Goal: Transaction & Acquisition: Purchase product/service

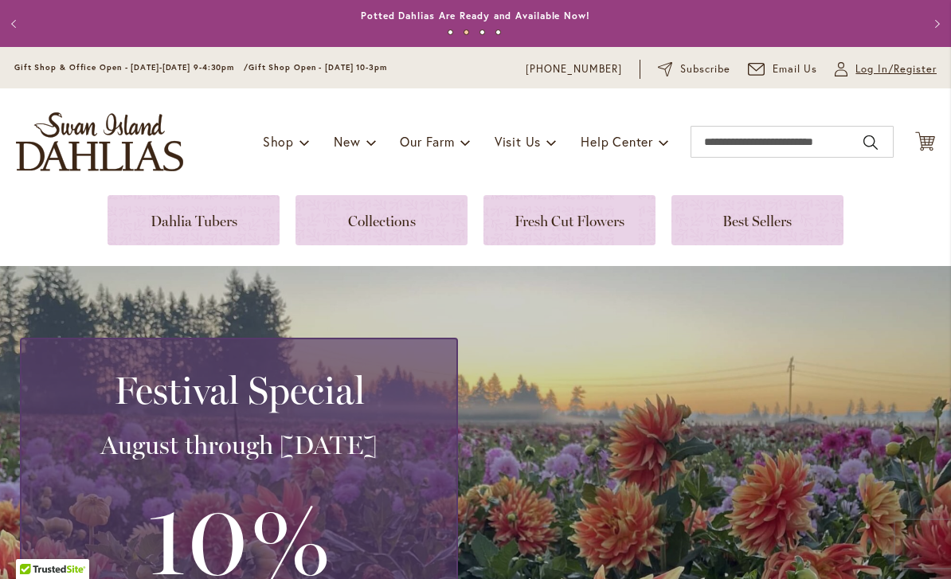
click at [911, 76] on span "Log In/Register" at bounding box center [896, 69] width 81 height 16
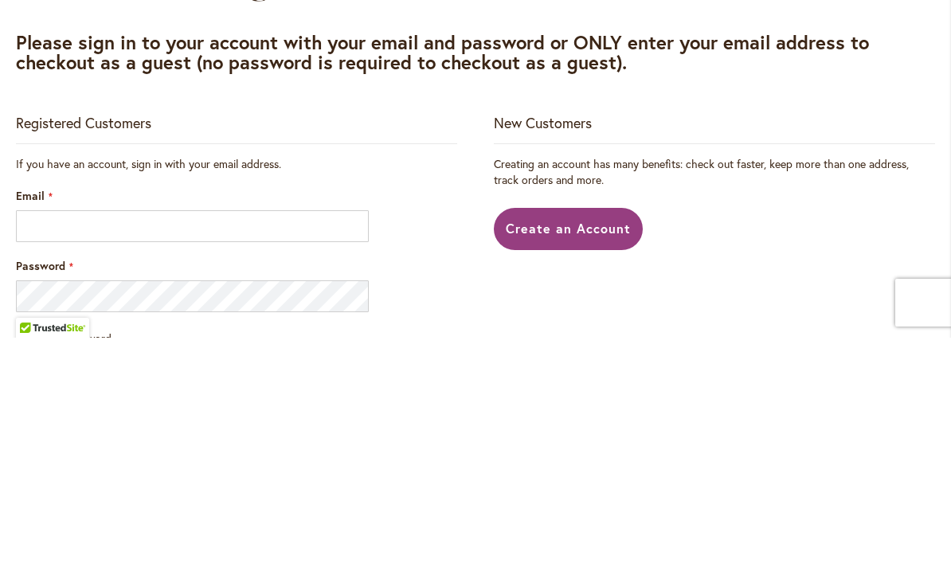
scroll to position [242, 0]
type input "**********"
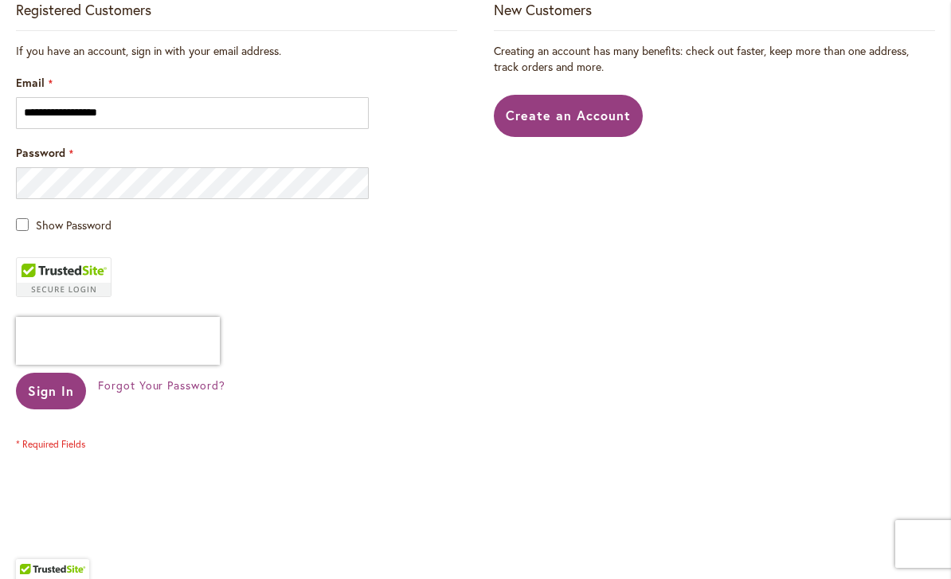
scroll to position [361, 0]
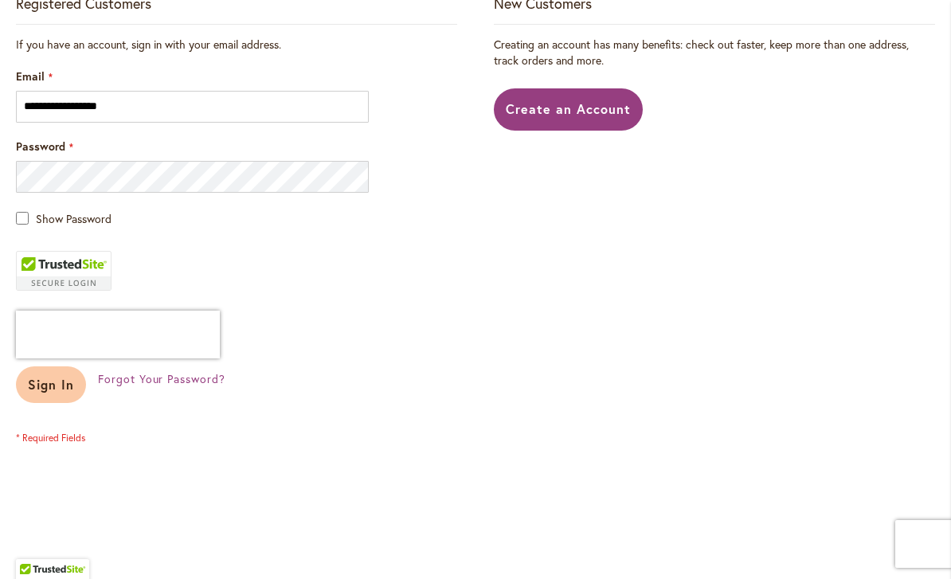
click at [58, 393] on button "Sign In" at bounding box center [51, 384] width 70 height 37
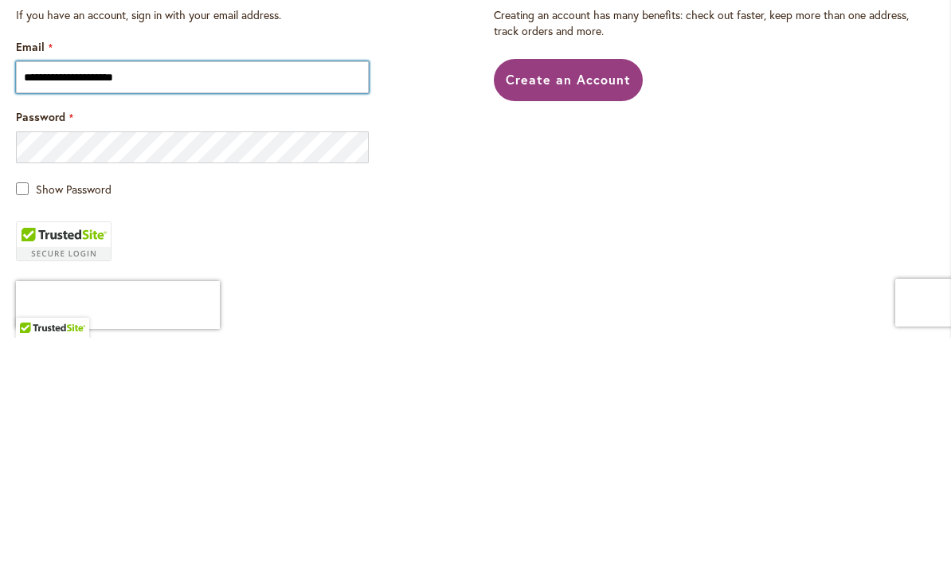
scroll to position [191, 0]
type input "**********"
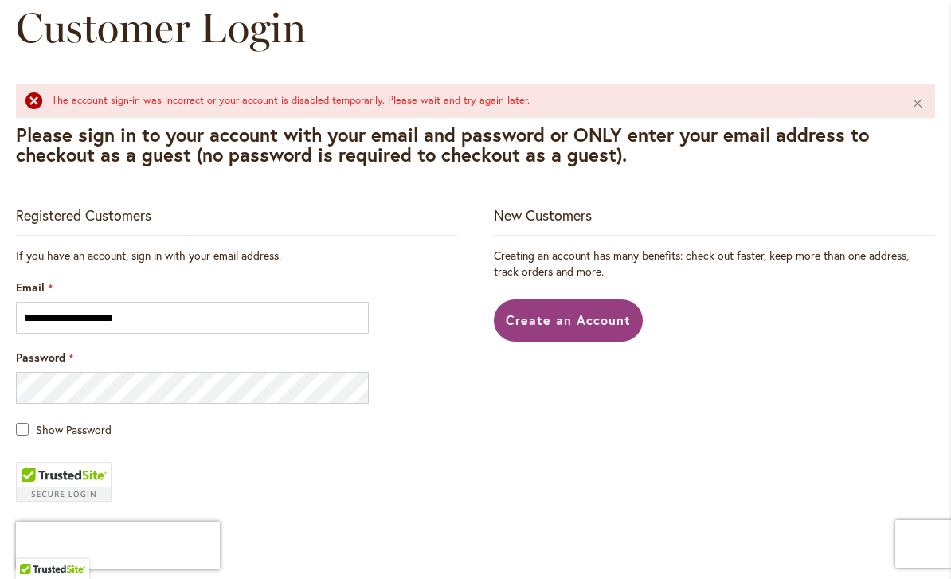
click at [61, 423] on span "Show Password" at bounding box center [74, 429] width 76 height 15
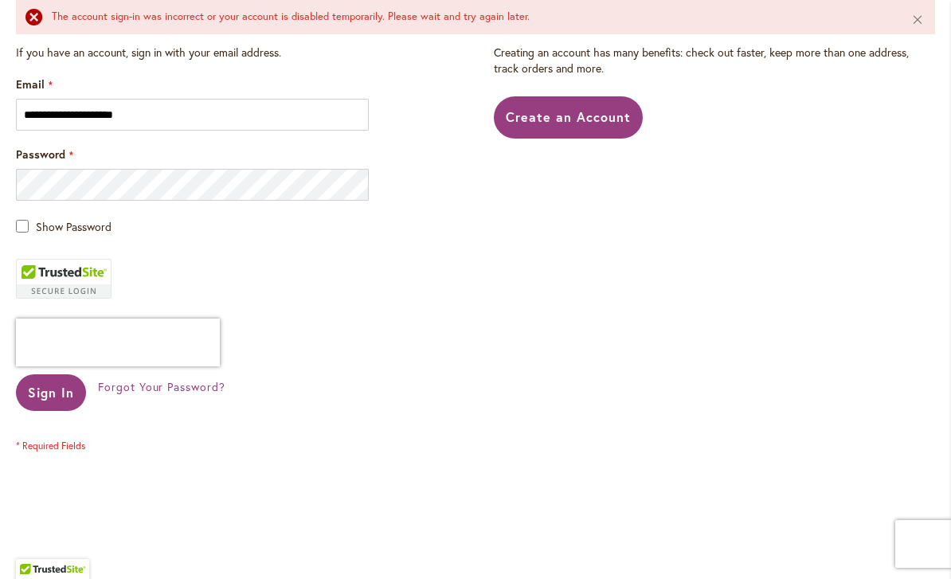
scroll to position [409, 0]
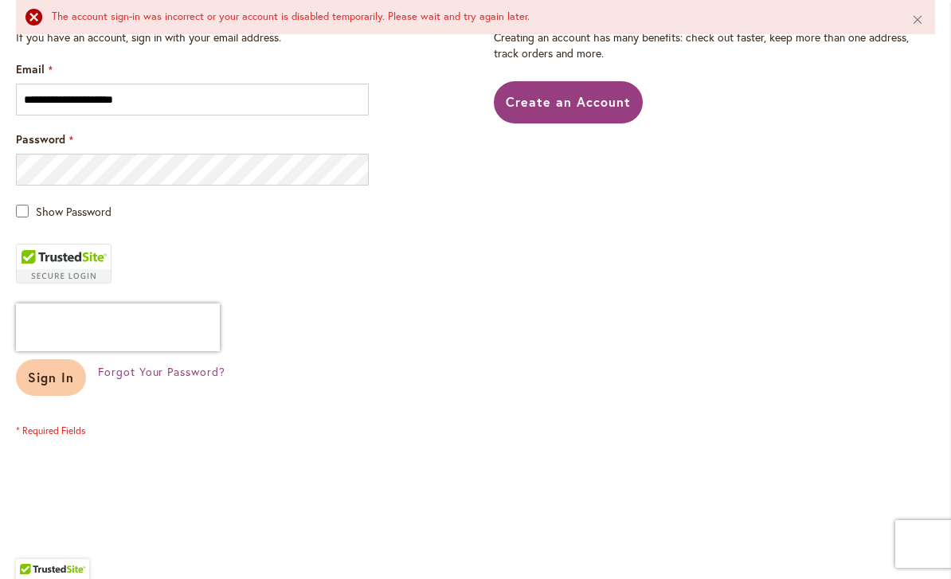
click at [72, 387] on button "Sign In" at bounding box center [51, 377] width 70 height 37
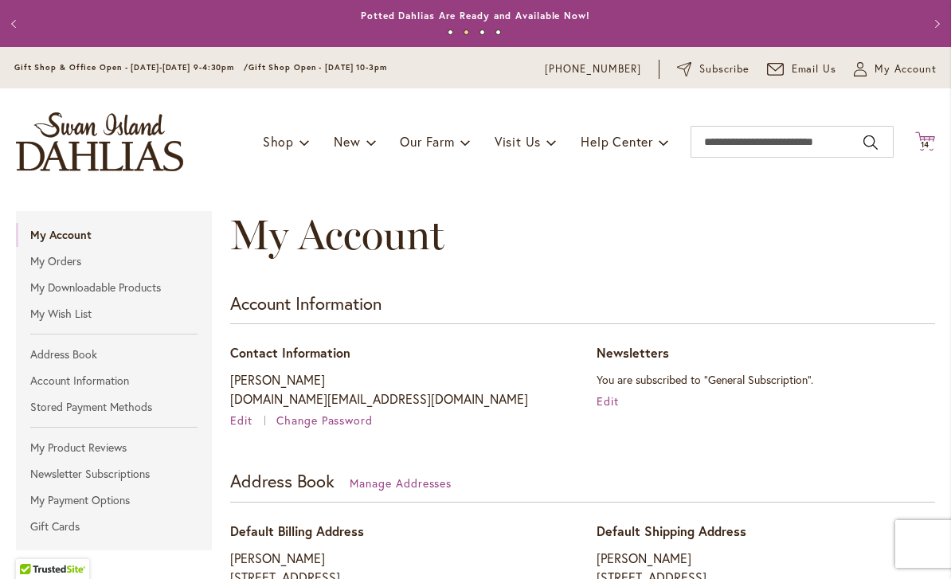
click at [932, 147] on icon at bounding box center [925, 140] width 20 height 19
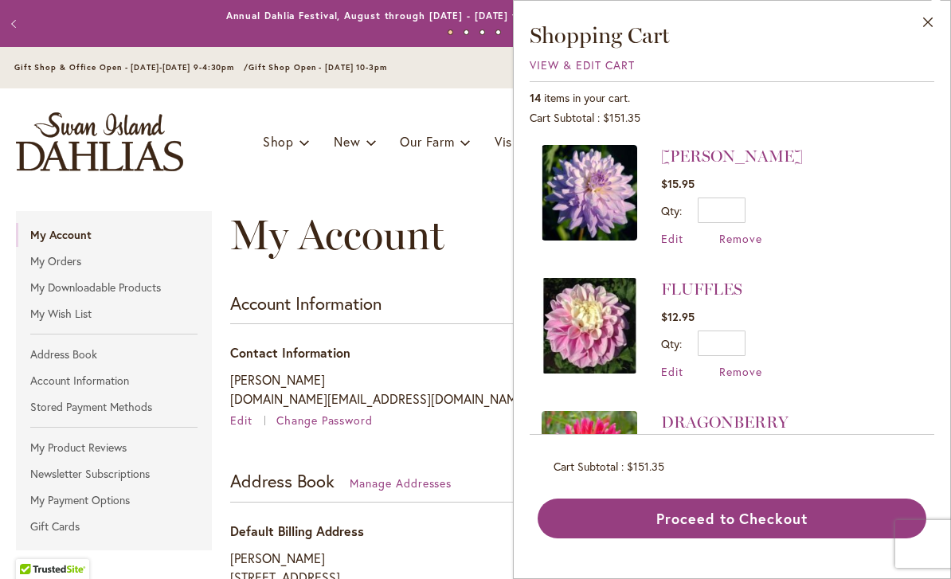
scroll to position [946, 0]
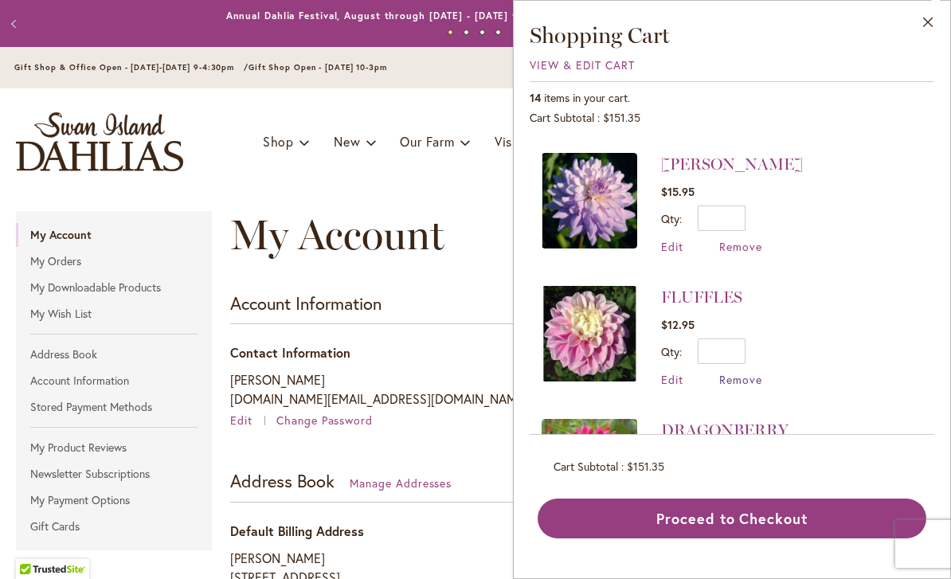
click at [758, 372] on span "Remove" at bounding box center [740, 379] width 43 height 15
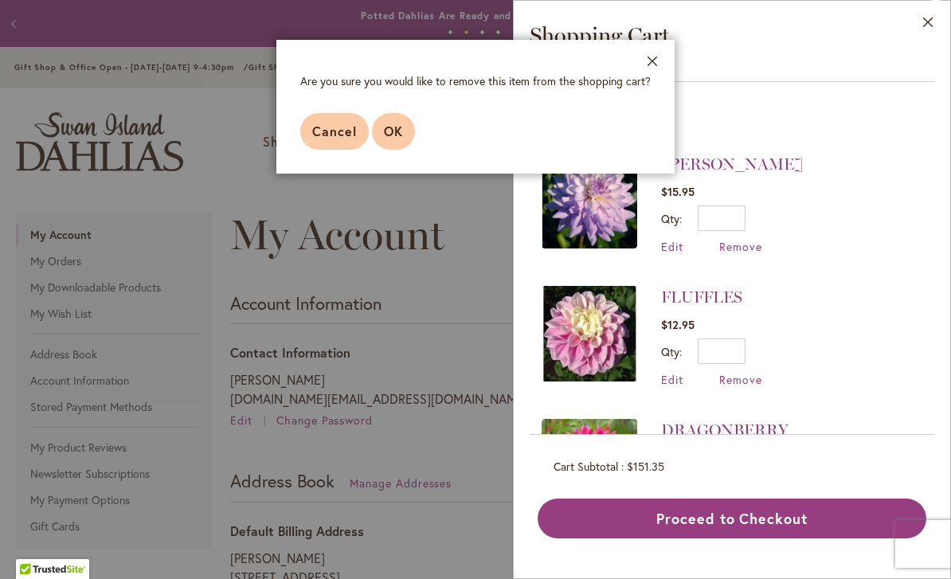
click at [412, 131] on button "OK" at bounding box center [393, 131] width 43 height 37
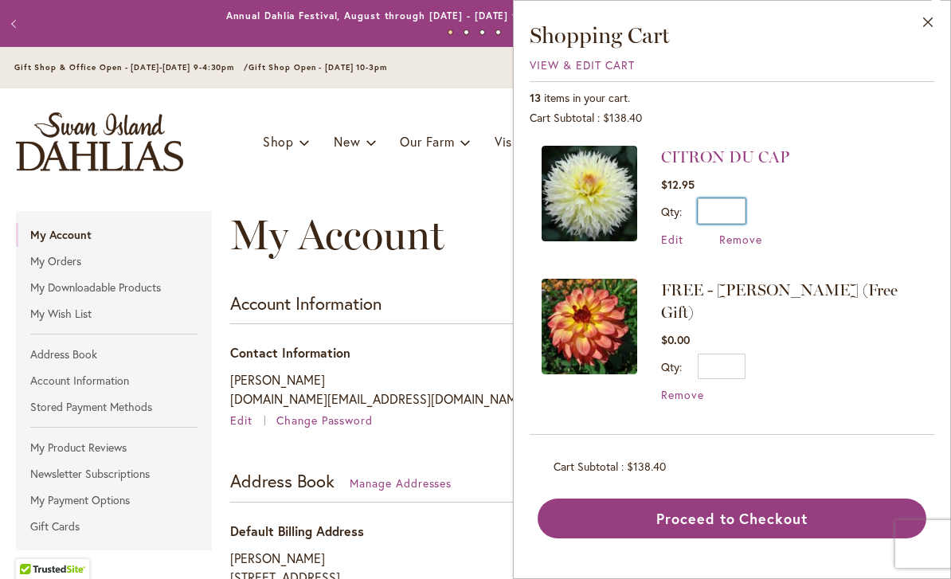
click at [729, 213] on input "*" at bounding box center [722, 210] width 48 height 25
click at [673, 234] on span "Edit" at bounding box center [672, 239] width 22 height 15
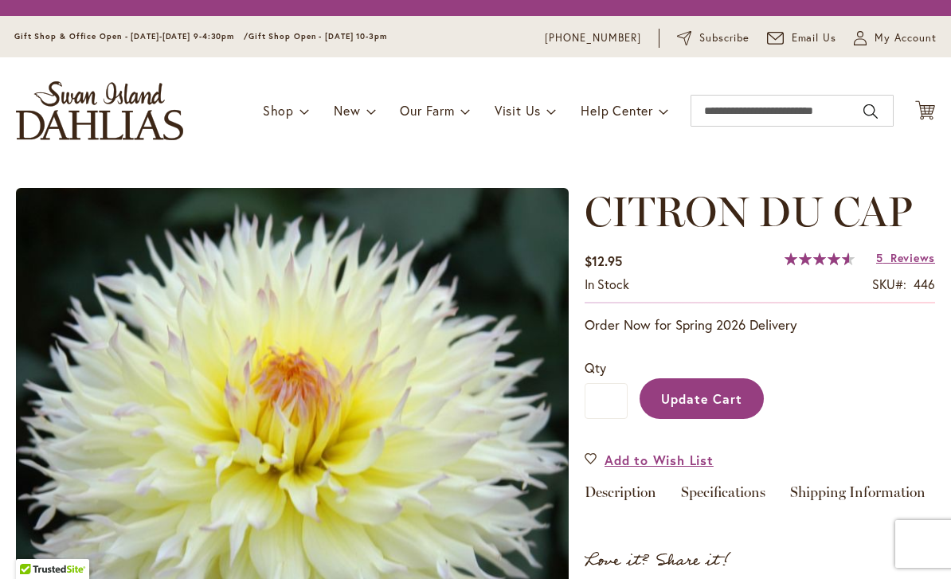
type input "*"
type input "******"
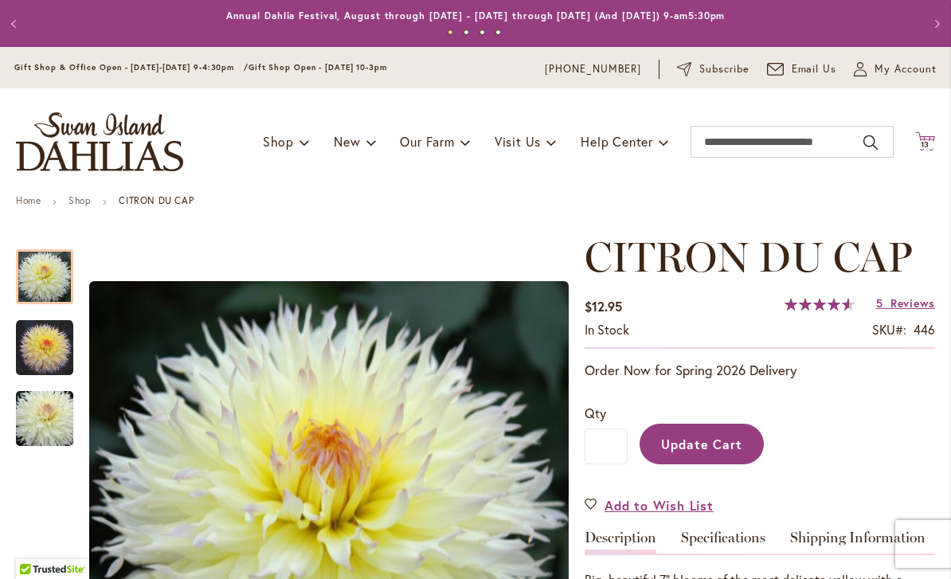
click at [930, 149] on icon at bounding box center [925, 140] width 20 height 19
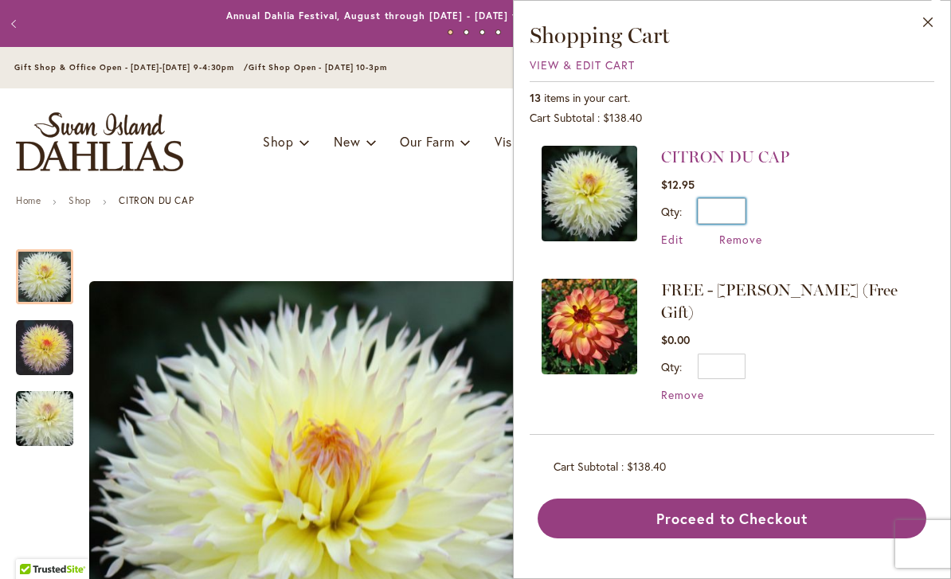
click at [745, 210] on input "*" at bounding box center [722, 210] width 48 height 25
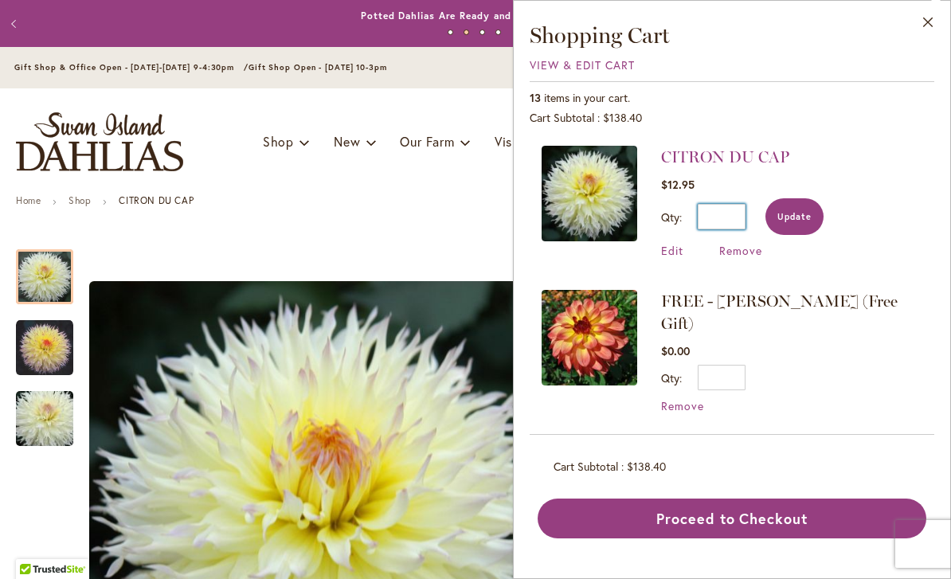
type input "*"
click at [817, 221] on button "Update" at bounding box center [795, 216] width 58 height 37
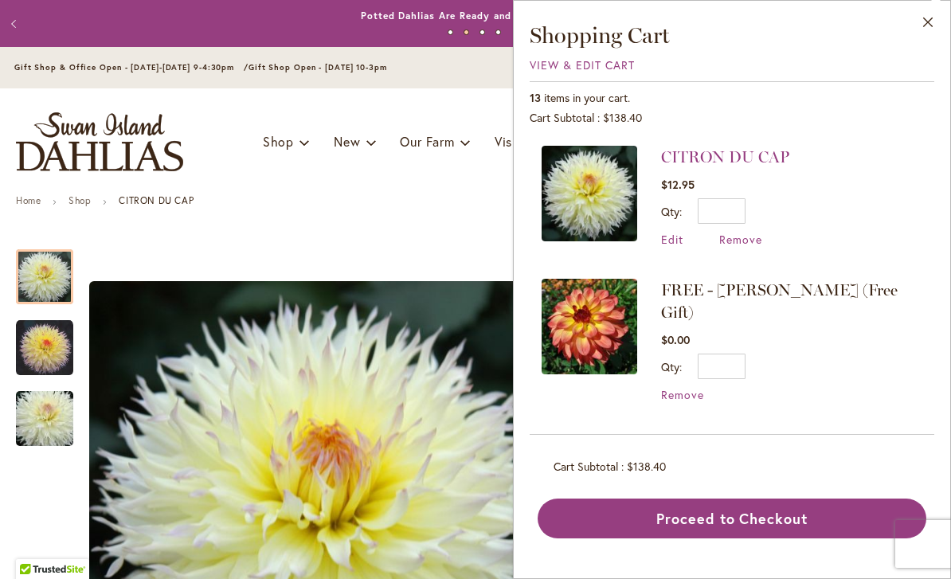
type input "*"
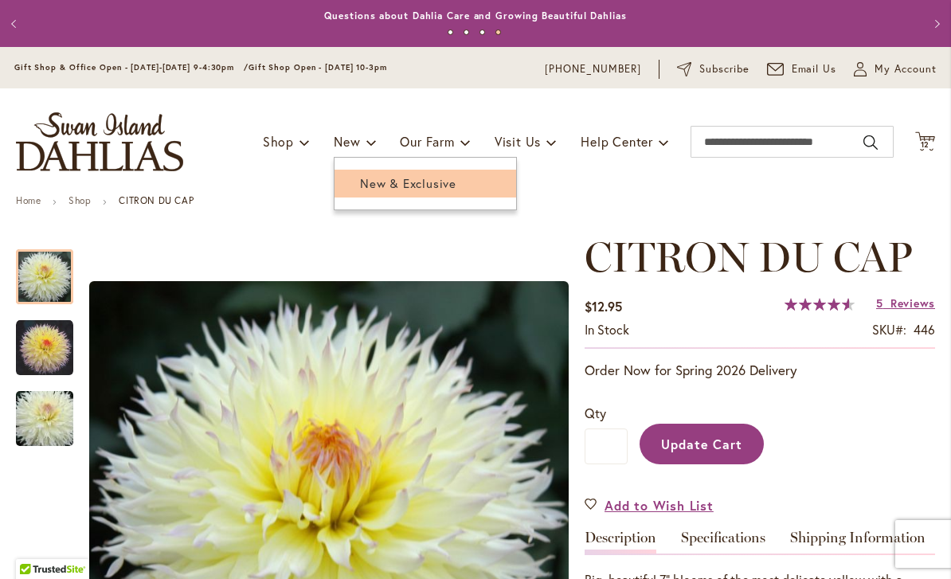
click at [438, 191] on link "New & Exclusive" at bounding box center [426, 184] width 182 height 28
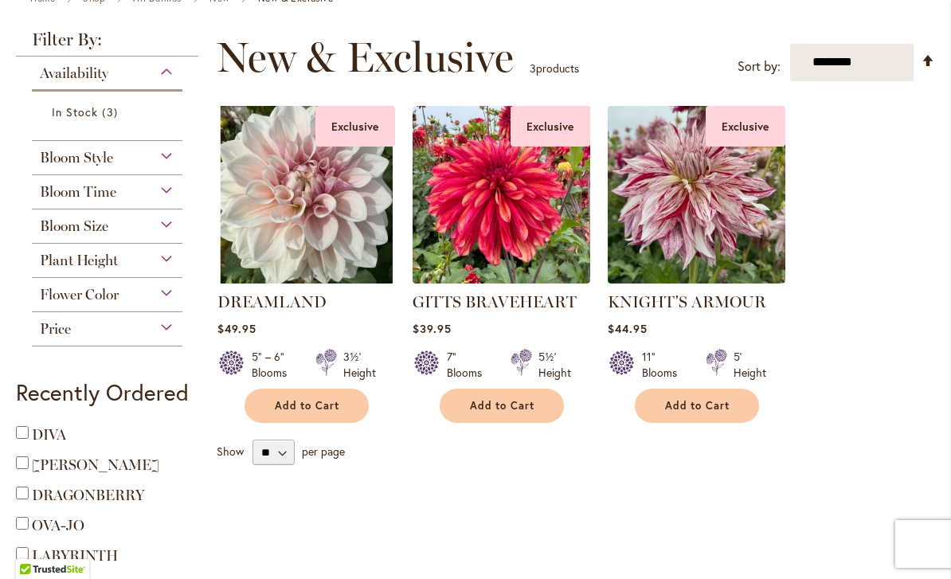
scroll to position [202, 0]
click at [171, 198] on div "Bloom Time" at bounding box center [107, 188] width 151 height 25
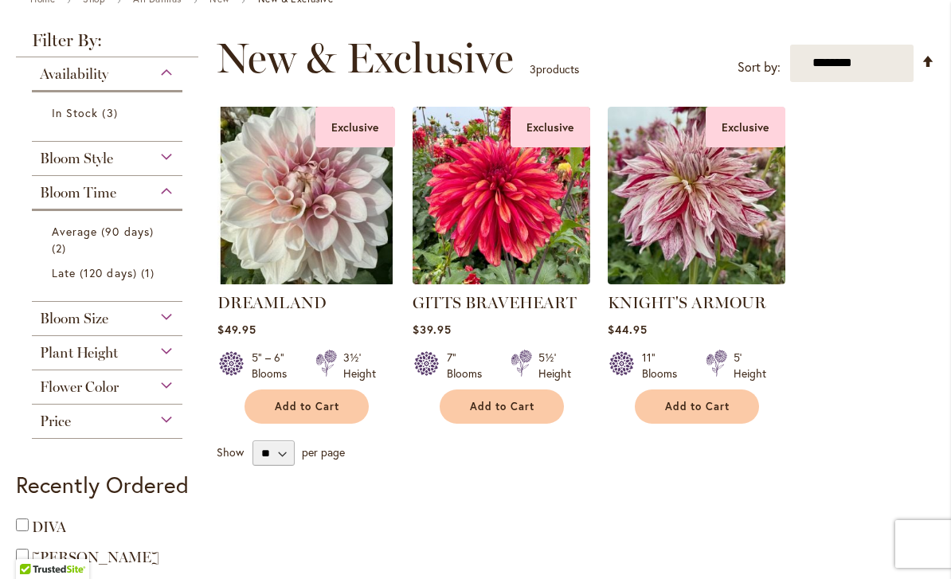
click at [174, 198] on div "Bloom Time" at bounding box center [107, 188] width 151 height 25
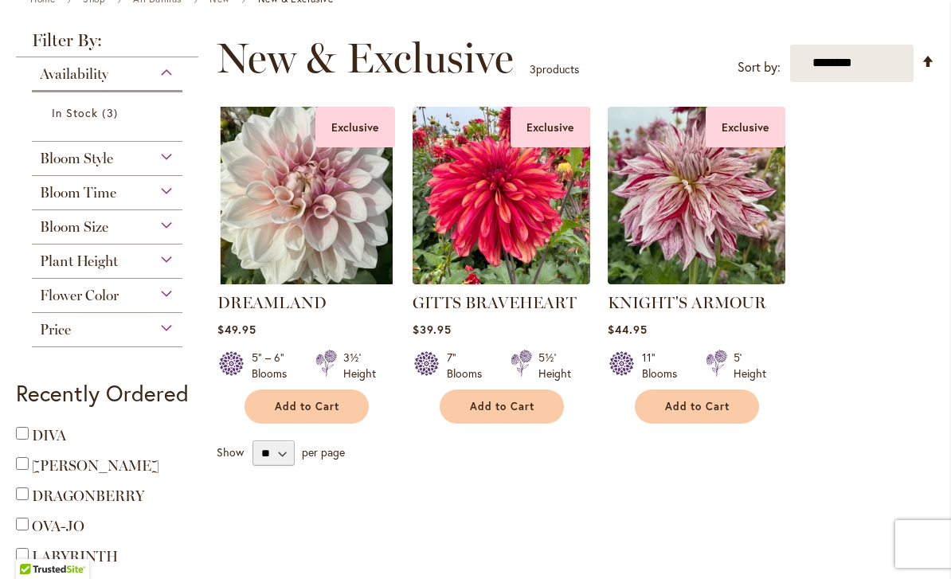
click at [163, 163] on div "Bloom Style" at bounding box center [107, 154] width 151 height 25
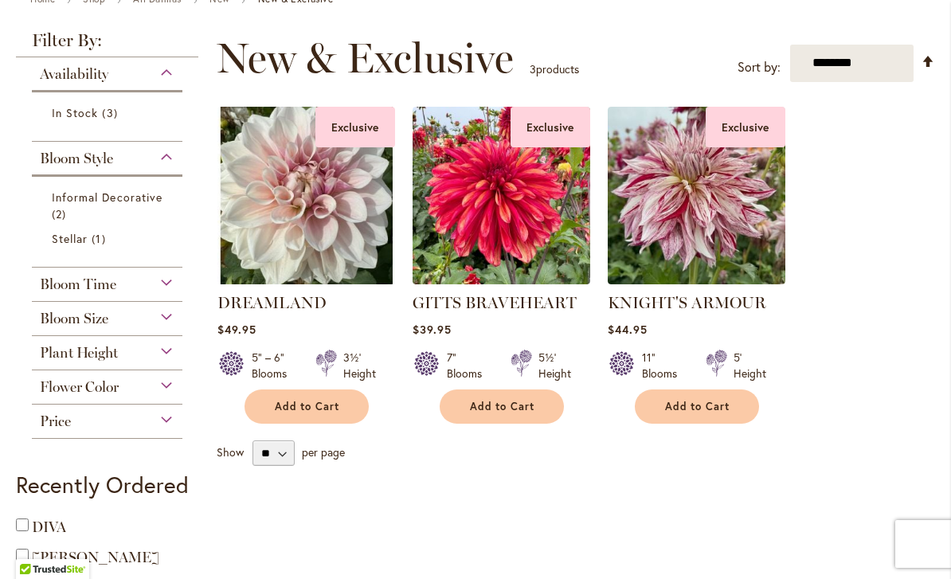
click at [171, 166] on div "Bloom Style" at bounding box center [107, 154] width 151 height 25
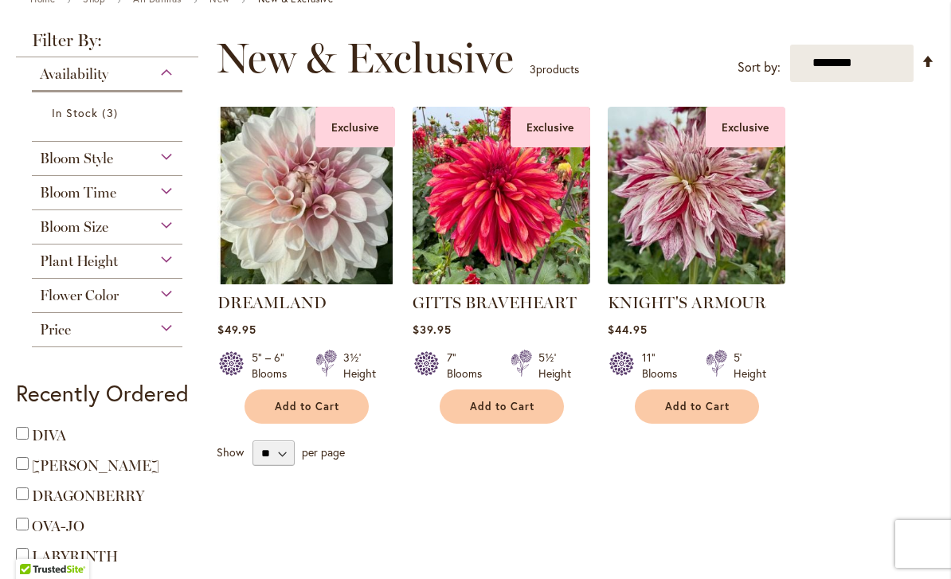
click at [174, 263] on div "Plant Height" at bounding box center [107, 257] width 151 height 25
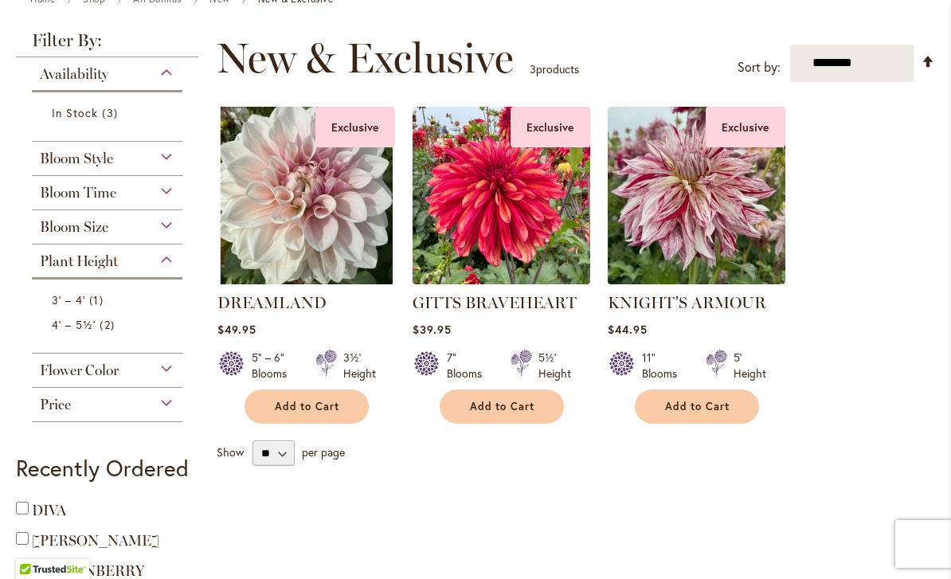
click at [158, 379] on div "Flower Color" at bounding box center [107, 366] width 151 height 25
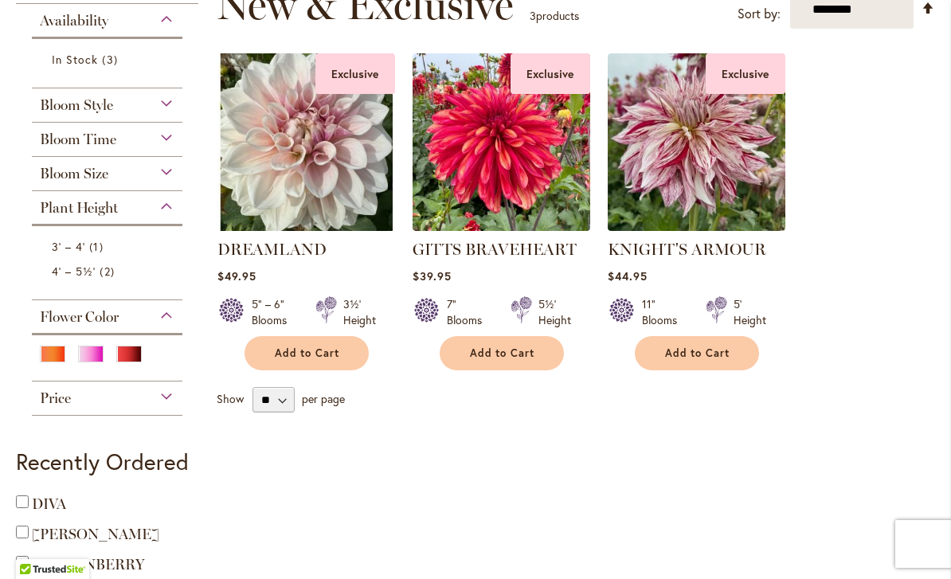
scroll to position [272, 0]
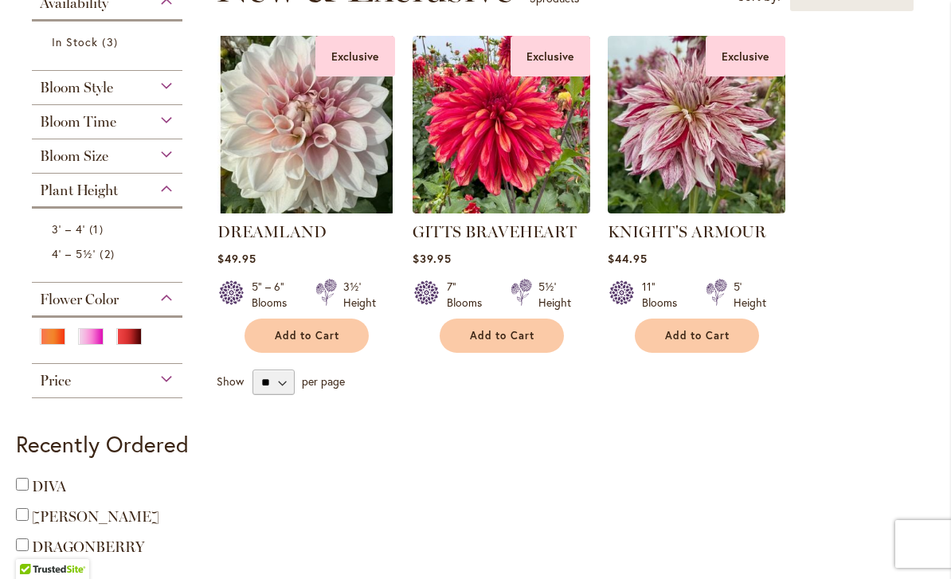
click at [174, 390] on div "Price" at bounding box center [107, 376] width 151 height 25
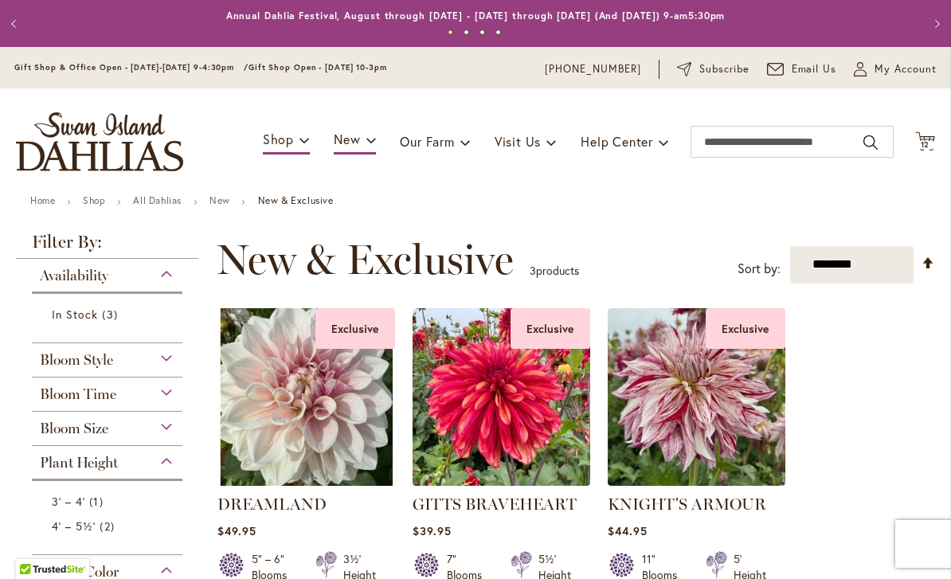
scroll to position [0, 0]
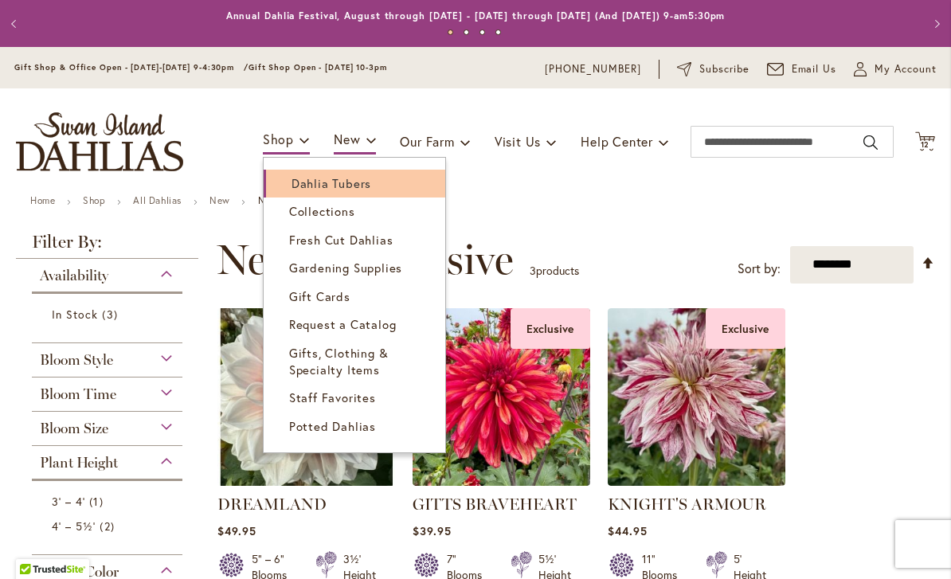
click at [379, 190] on link "Dahlia Tubers" at bounding box center [355, 184] width 182 height 28
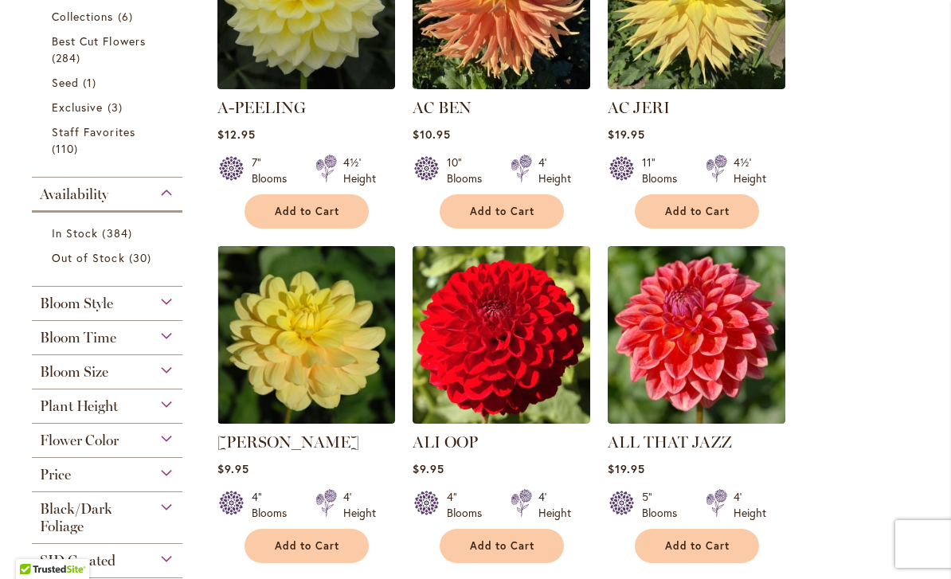
scroll to position [487, 0]
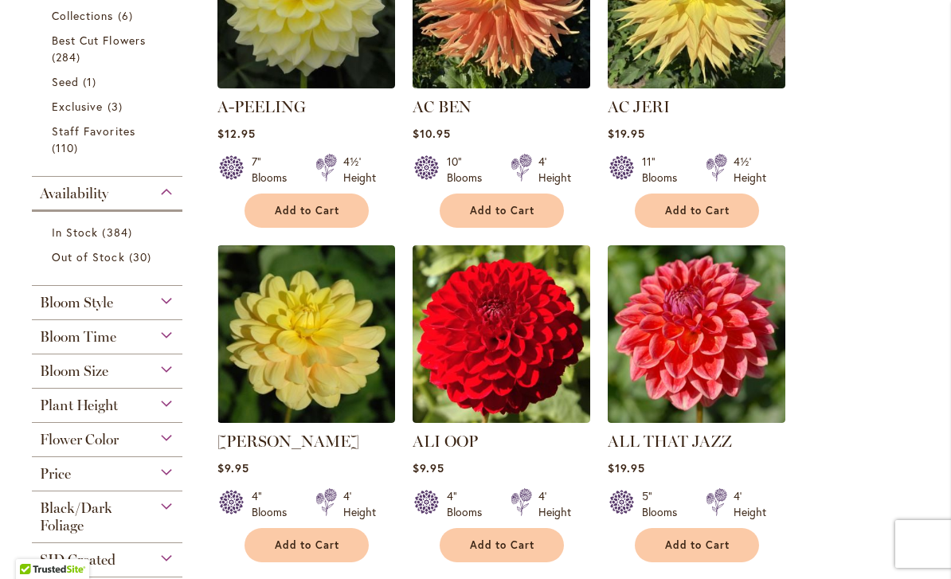
click at [170, 414] on div "Plant Height" at bounding box center [107, 401] width 151 height 25
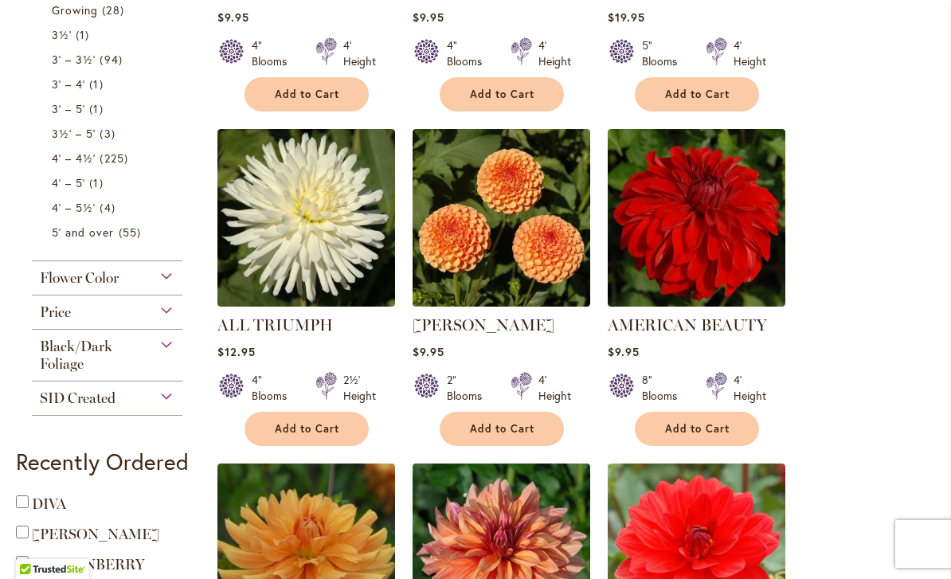
click at [169, 313] on div "Price" at bounding box center [107, 308] width 151 height 25
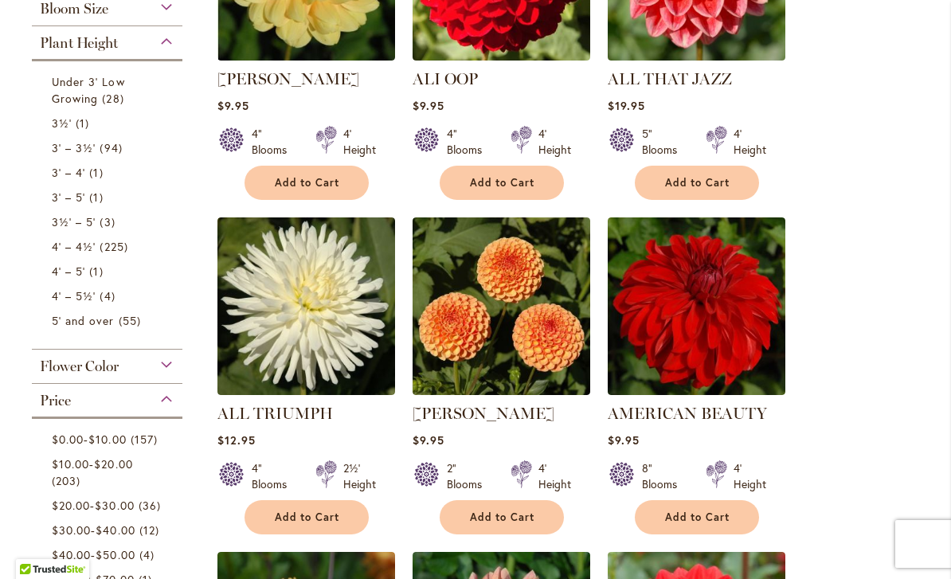
scroll to position [851, 0]
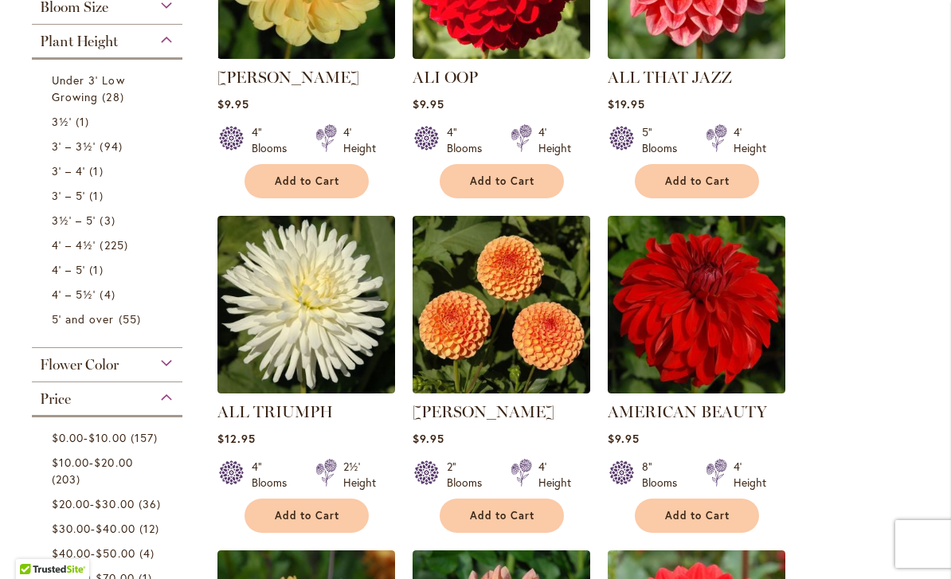
click at [175, 404] on div "Price" at bounding box center [107, 394] width 151 height 25
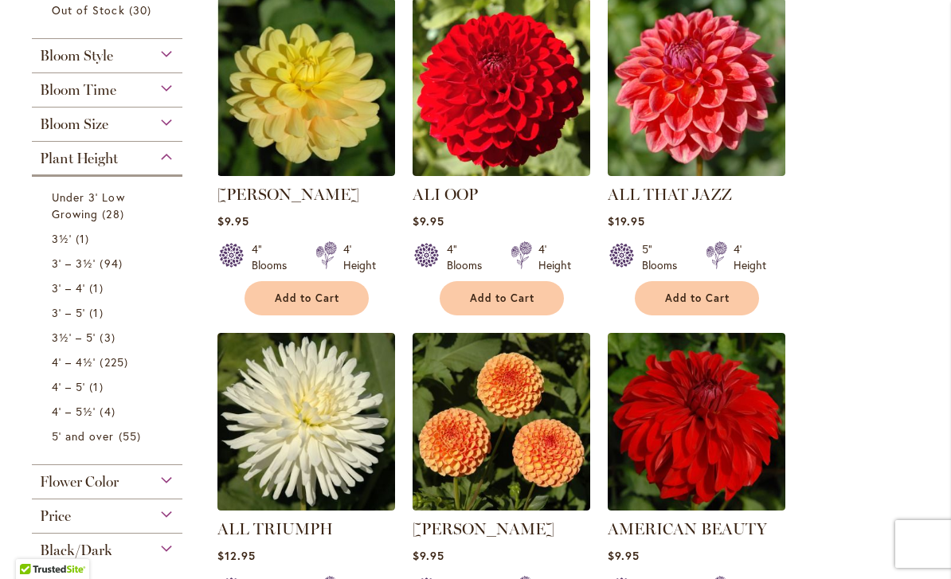
scroll to position [720, 0]
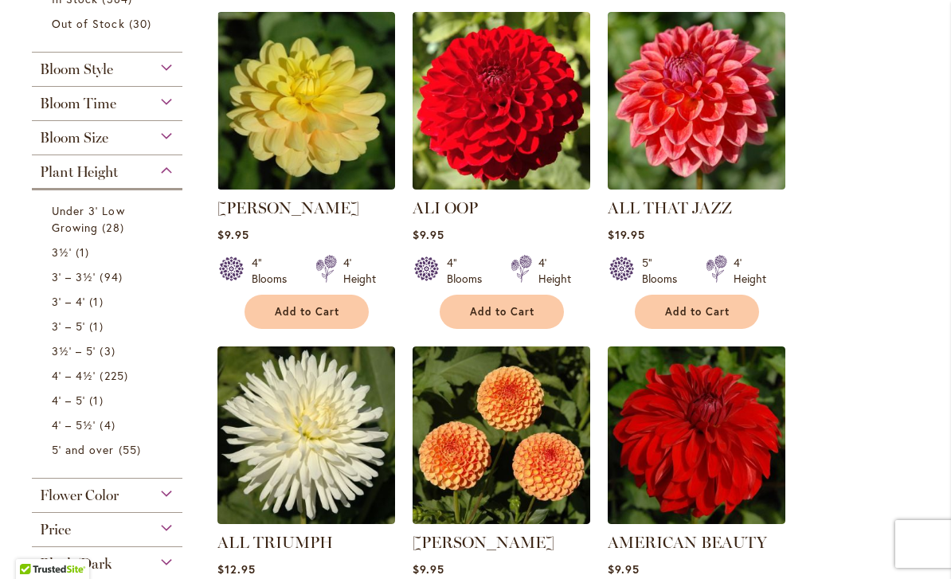
click at [170, 181] on div "Plant Height" at bounding box center [107, 167] width 151 height 25
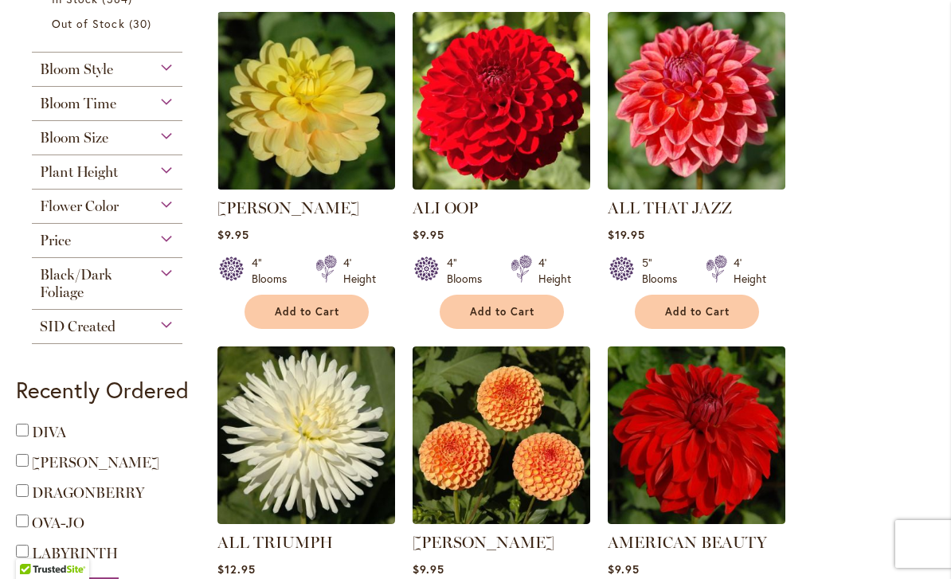
click at [166, 143] on div "Bloom Size" at bounding box center [107, 133] width 151 height 25
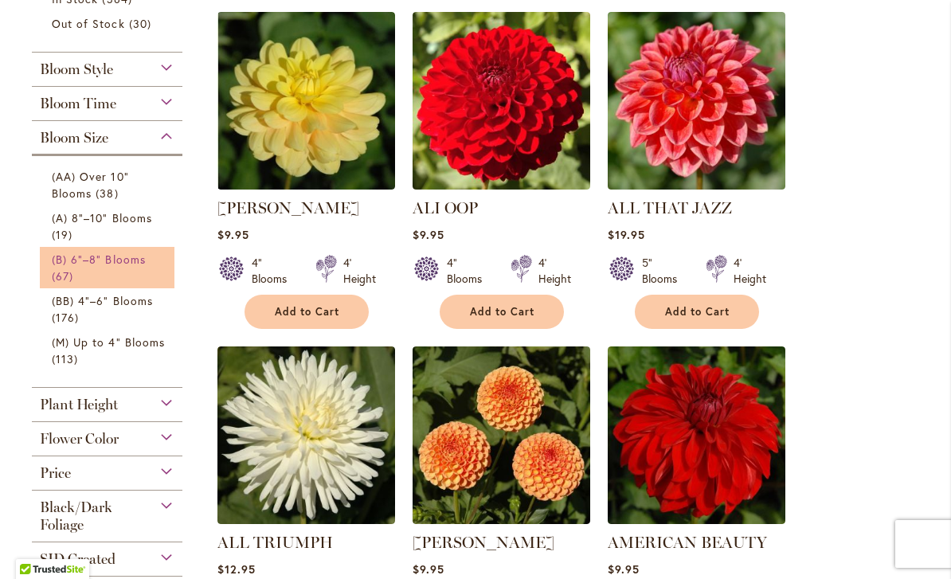
click at [103, 262] on span "(B) 6"–8" Blooms" at bounding box center [99, 259] width 94 height 15
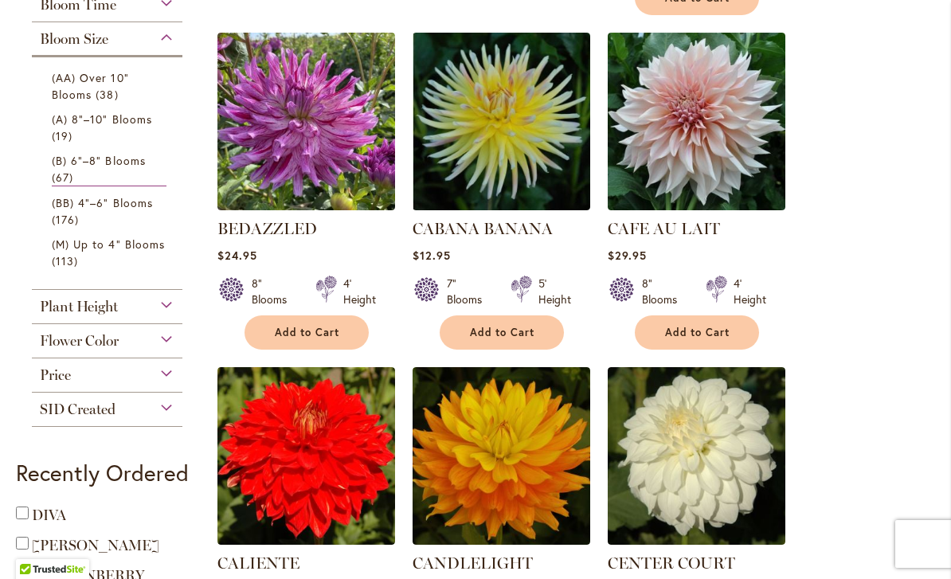
scroll to position [682, 0]
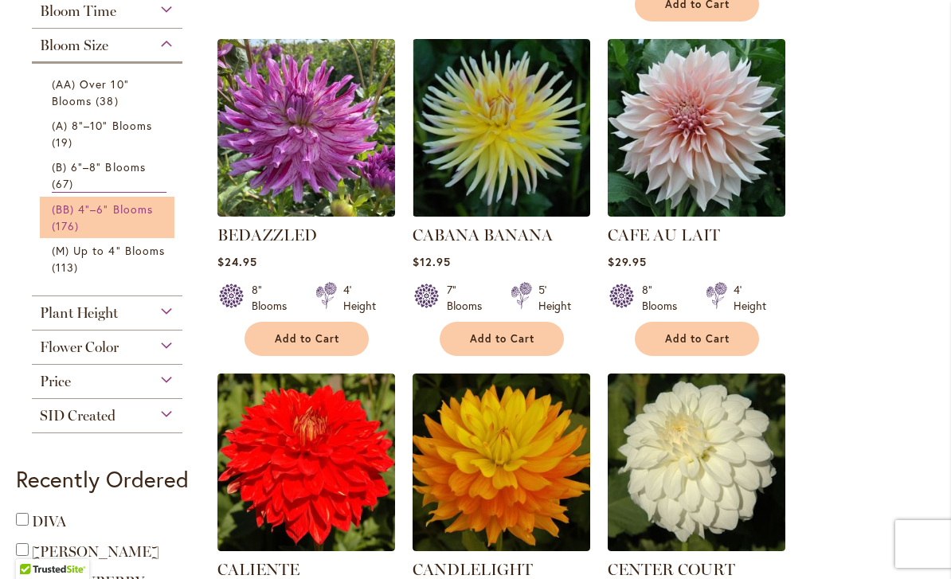
click at [124, 226] on link "(BB) 4"–6" Blooms 176 items" at bounding box center [109, 217] width 115 height 33
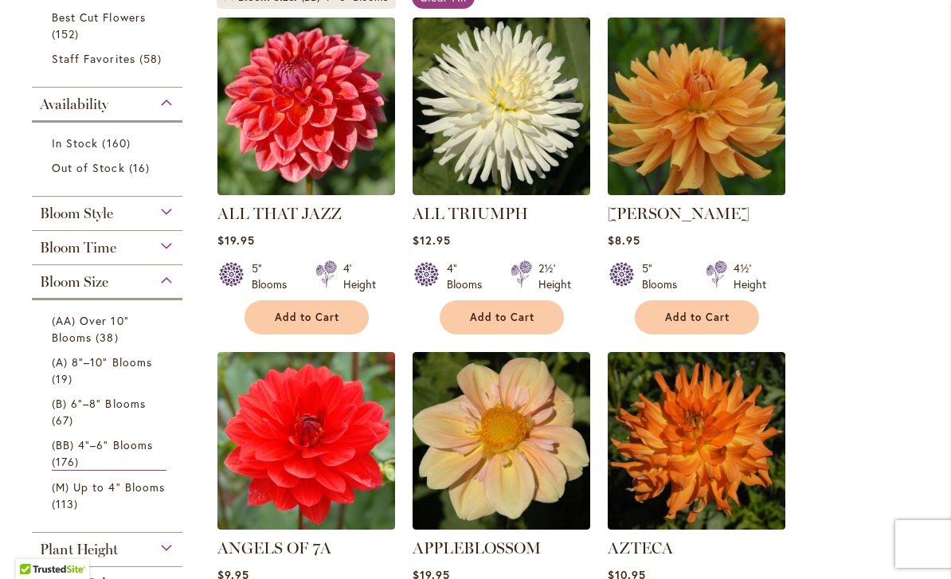
scroll to position [354, 0]
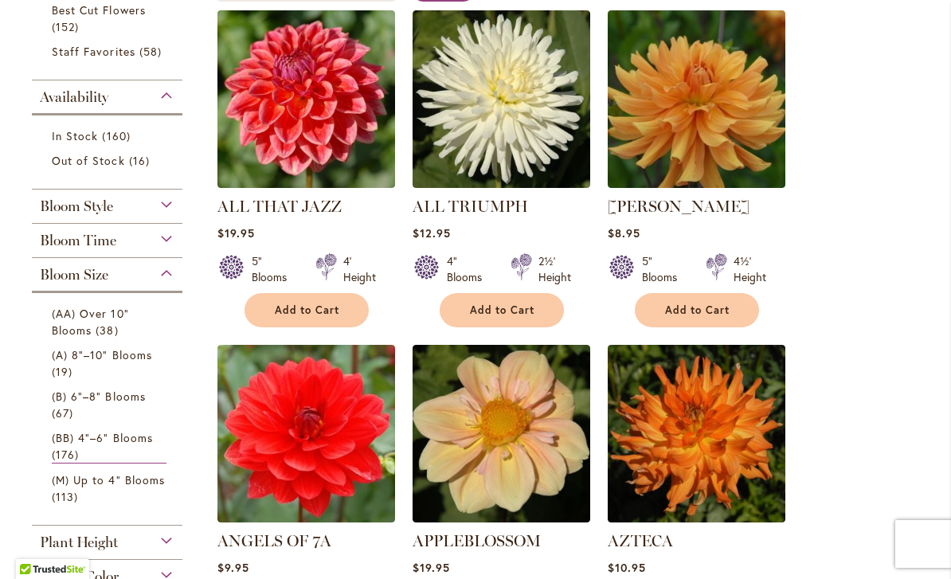
click at [174, 284] on div "Bloom Size" at bounding box center [107, 270] width 151 height 25
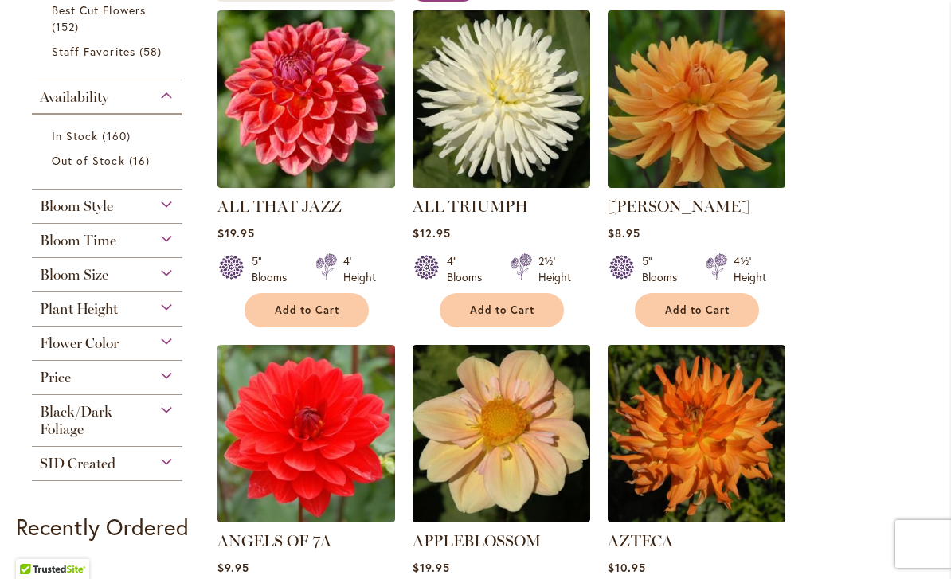
click at [164, 318] on div "Plant Height" at bounding box center [107, 304] width 151 height 25
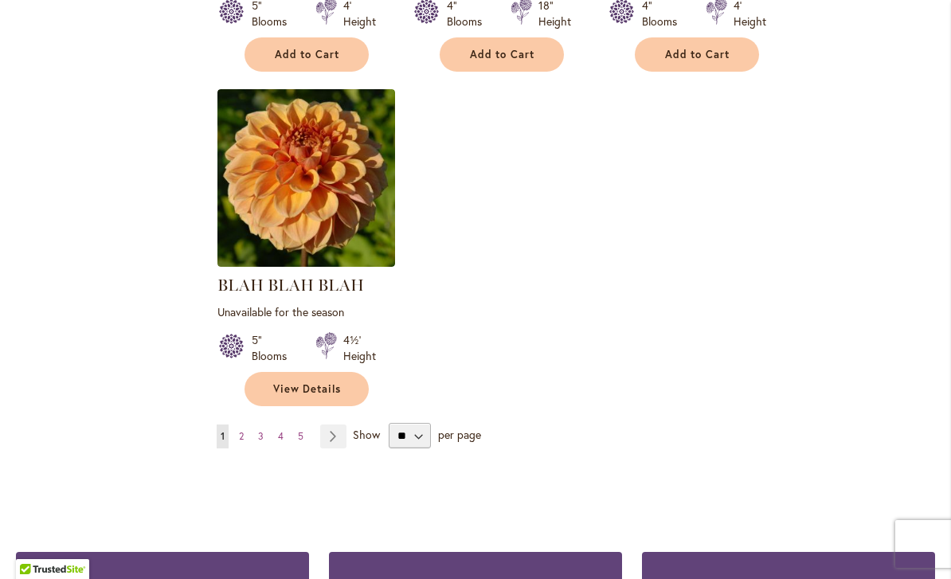
scroll to position [1949, 0]
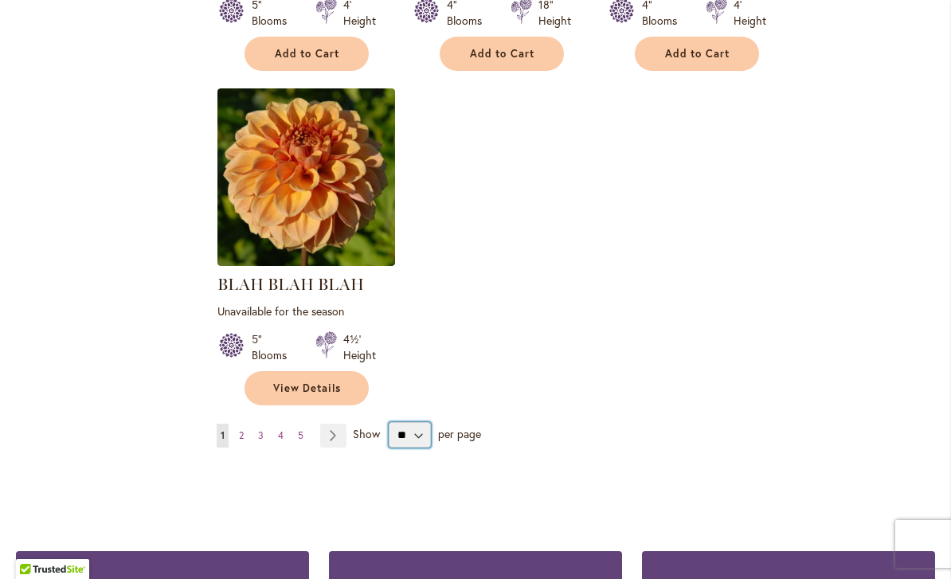
click at [428, 435] on select "** ** ** **" at bounding box center [410, 434] width 42 height 25
select select "**"
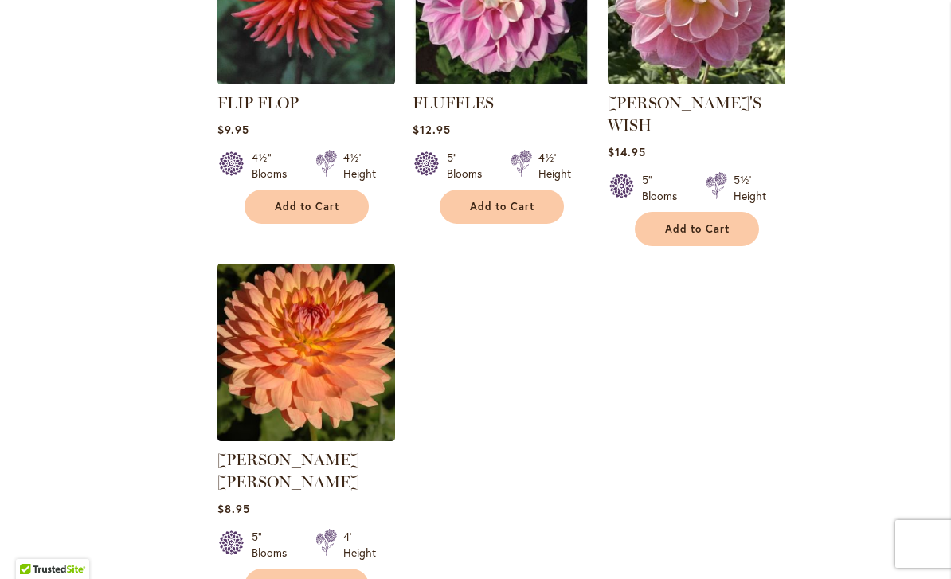
scroll to position [7315, 0]
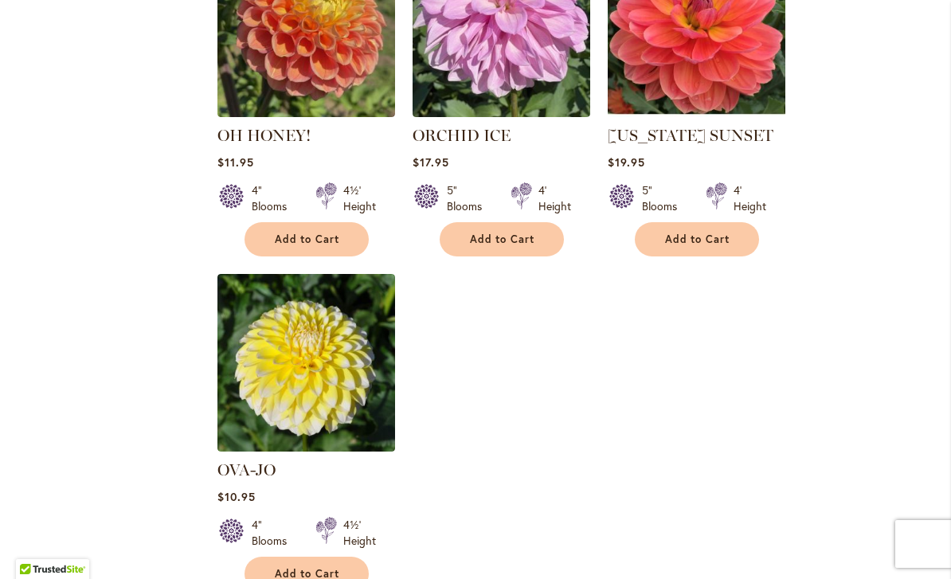
scroll to position [7297, 0]
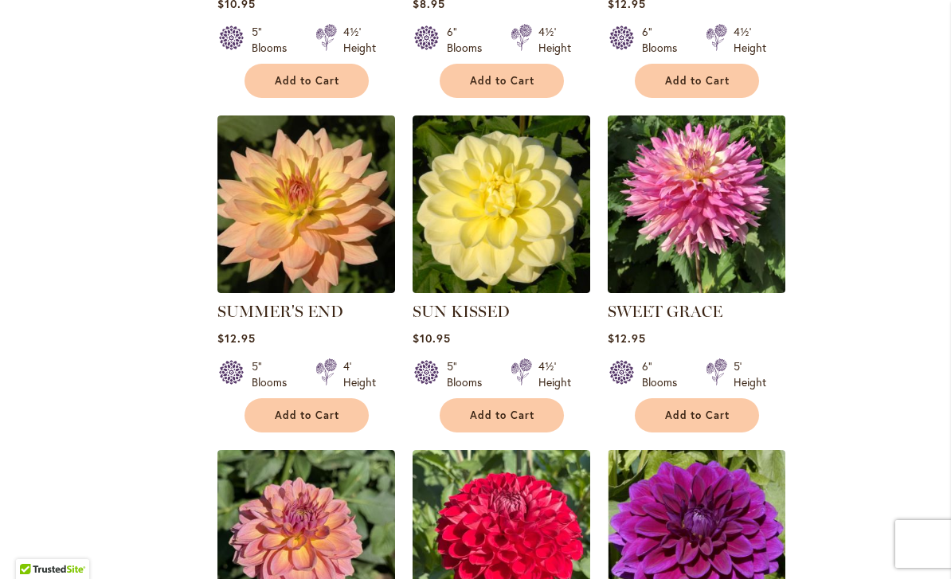
scroll to position [2996, 0]
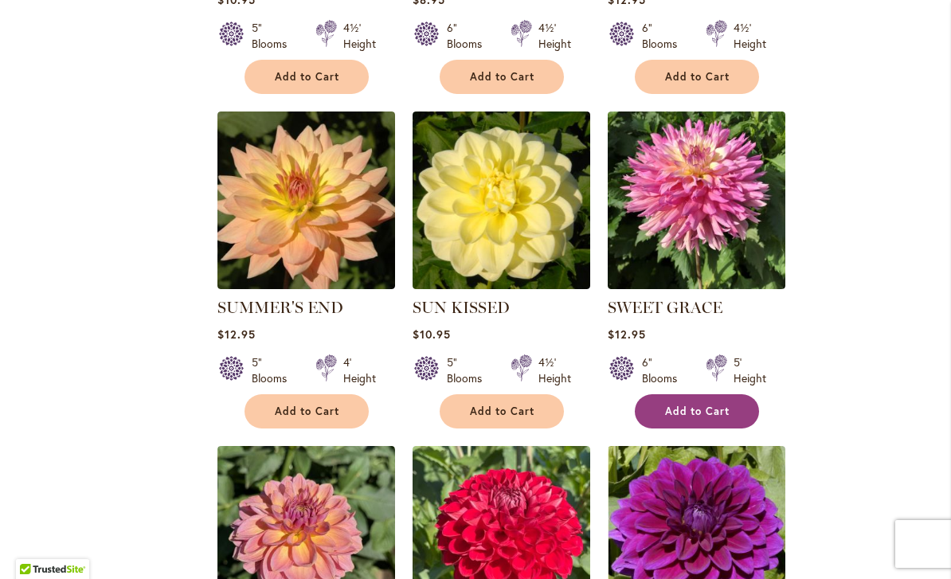
click at [730, 414] on span "Add to Cart" at bounding box center [697, 412] width 65 height 14
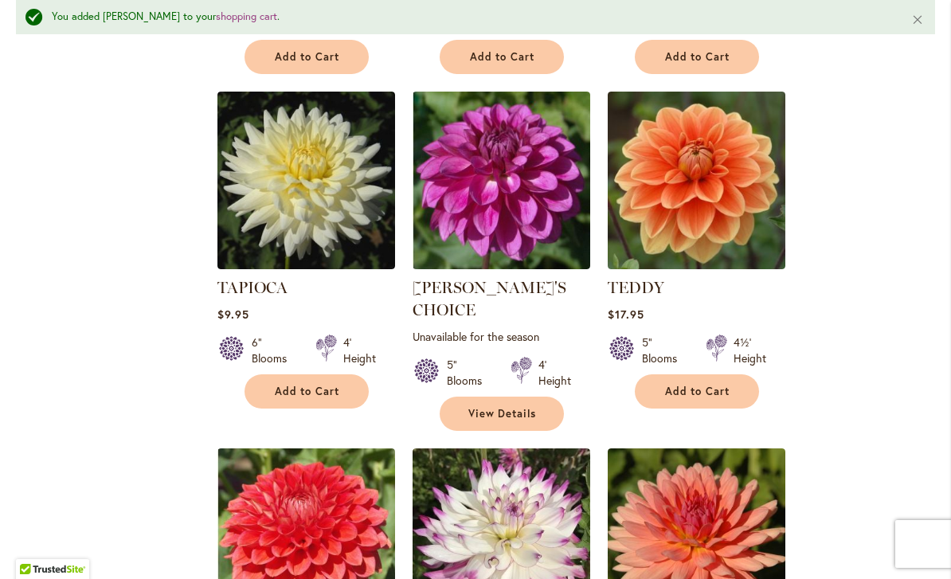
scroll to position [3735, 0]
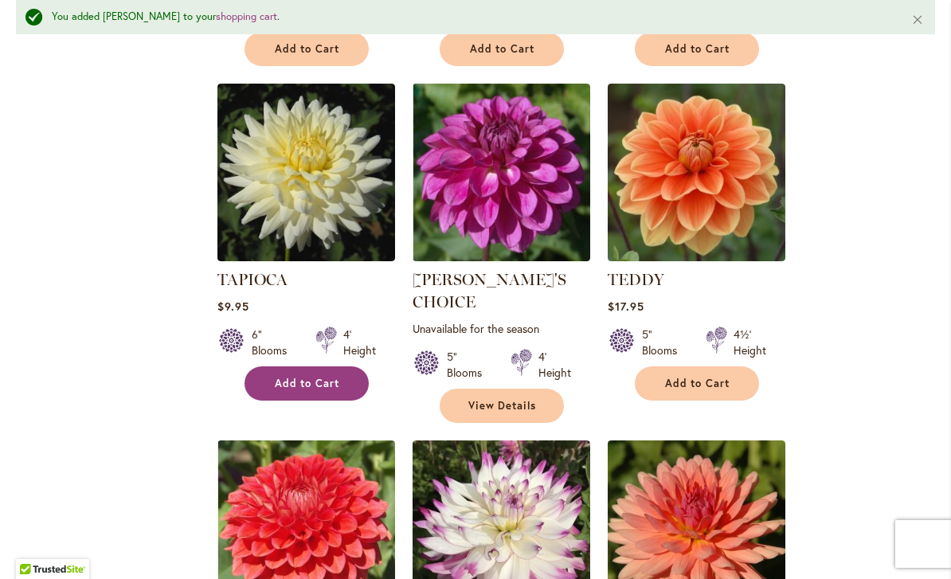
click at [315, 386] on span "Add to Cart" at bounding box center [307, 384] width 65 height 14
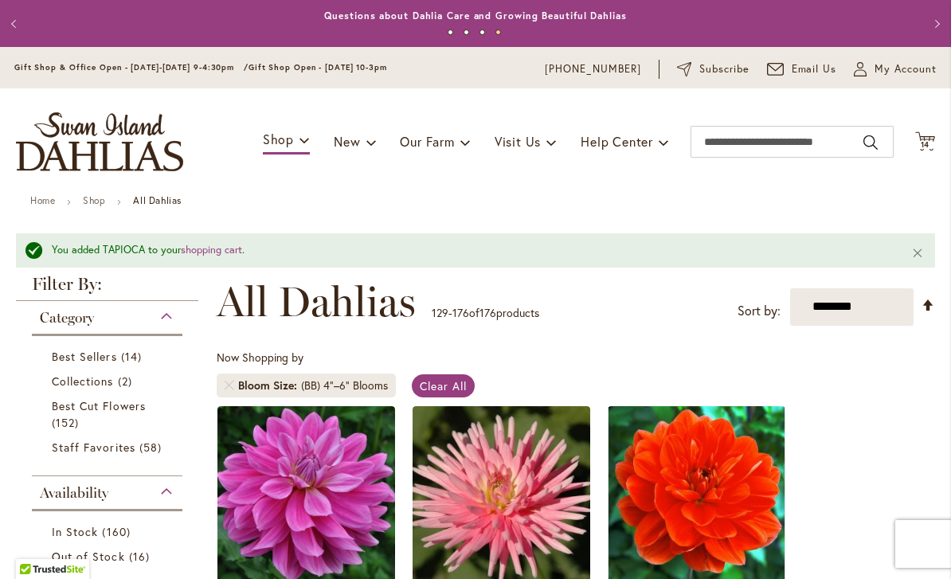
scroll to position [0, 0]
click at [929, 146] on span "14" at bounding box center [926, 144] width 10 height 10
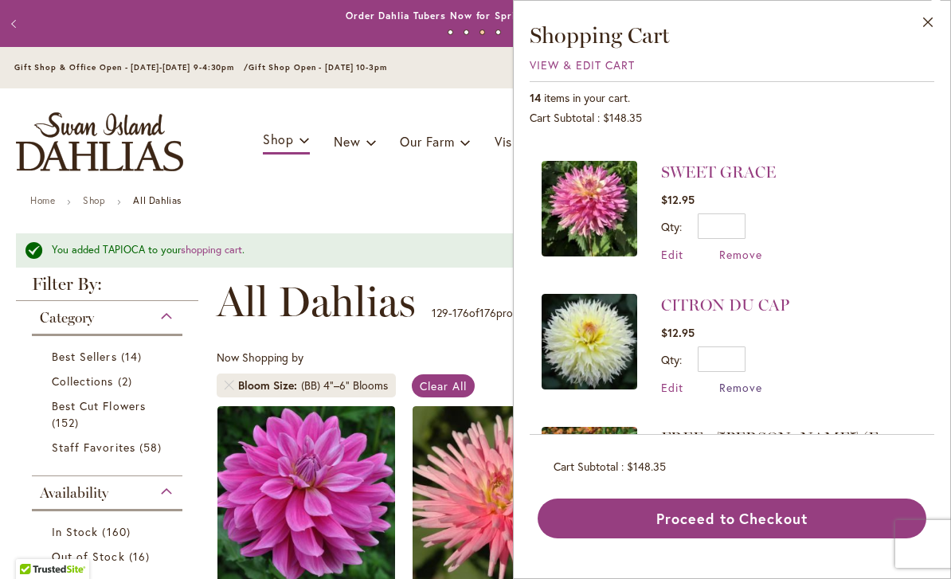
scroll to position [120, 0]
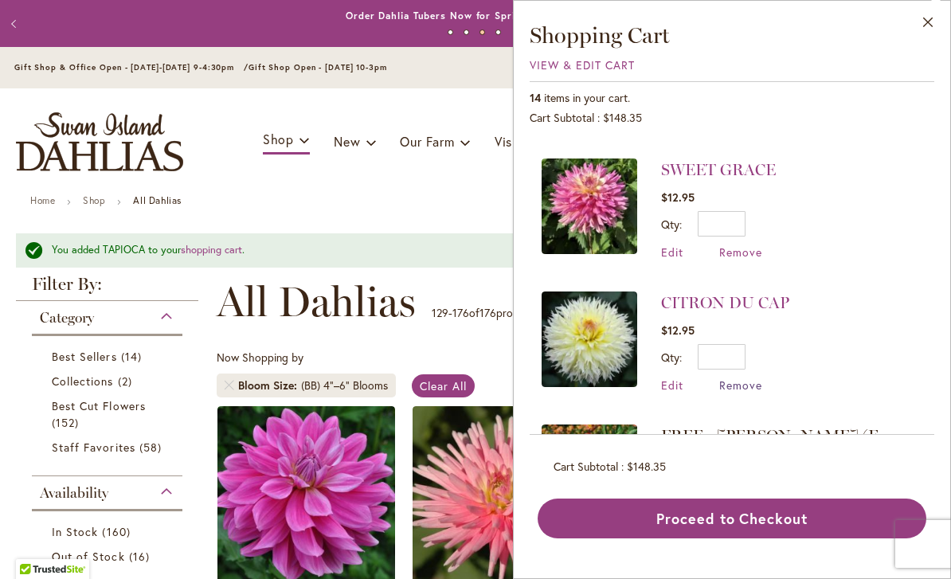
click at [760, 382] on span "Remove" at bounding box center [740, 385] width 43 height 15
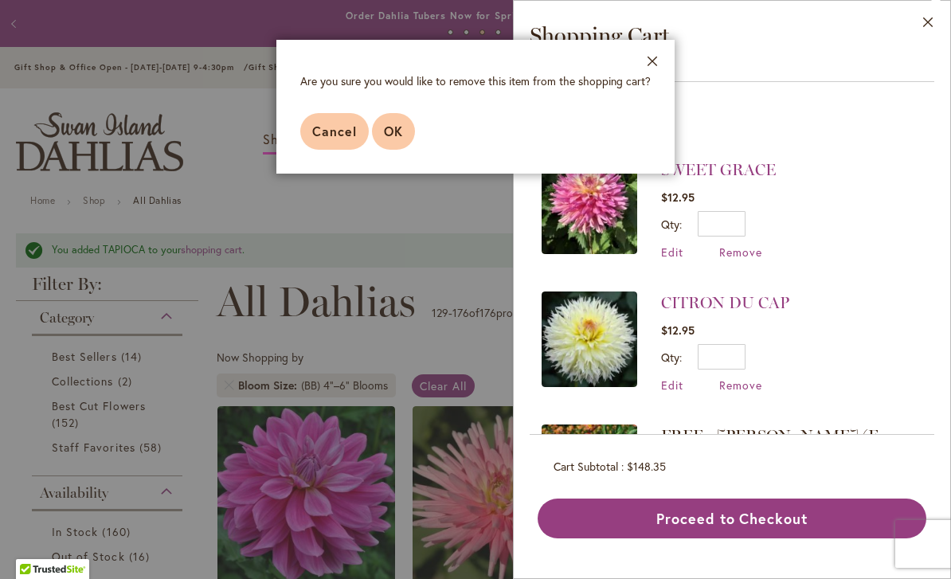
click at [406, 137] on button "OK" at bounding box center [393, 131] width 43 height 37
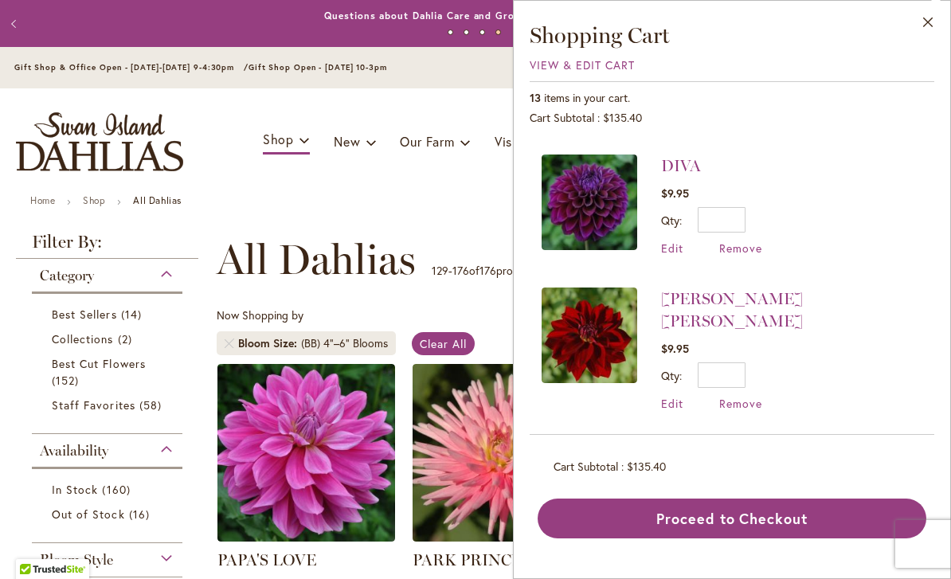
scroll to position [1342, 0]
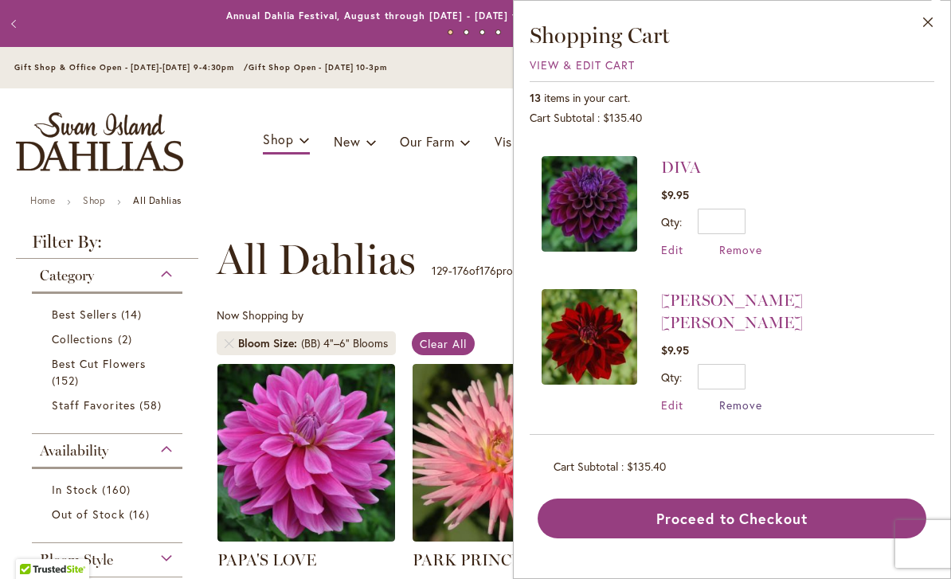
click at [750, 398] on span "Remove" at bounding box center [740, 405] width 43 height 15
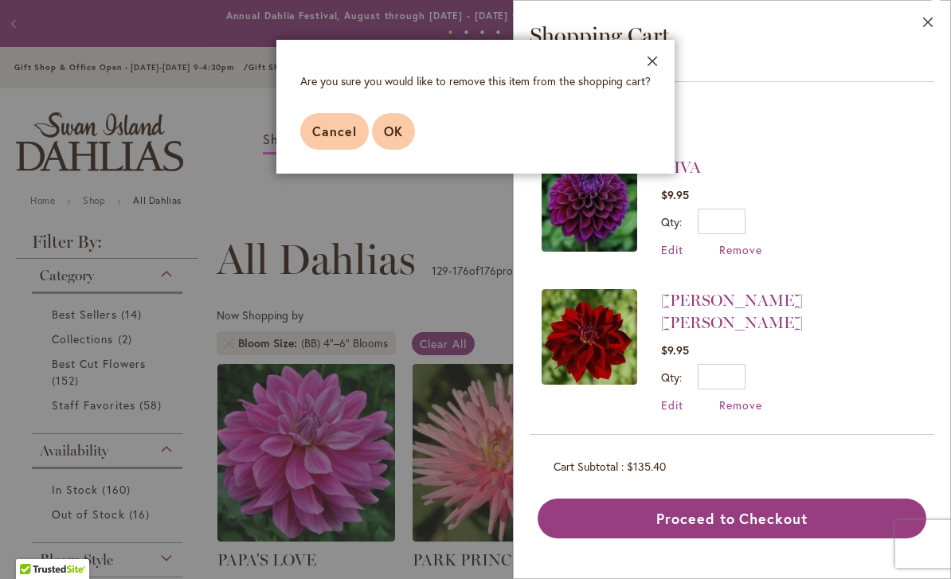
click at [390, 126] on span "OK" at bounding box center [393, 131] width 19 height 17
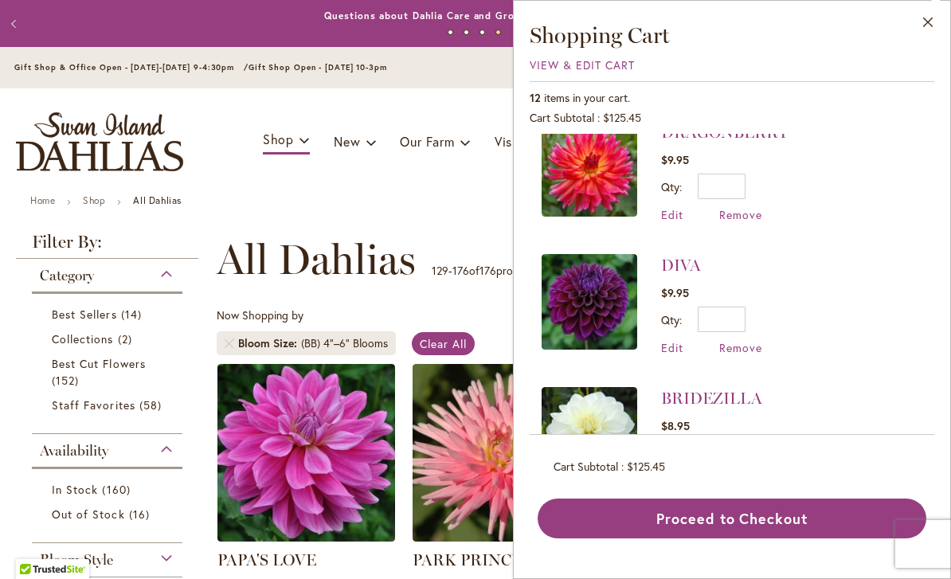
scroll to position [1244, 0]
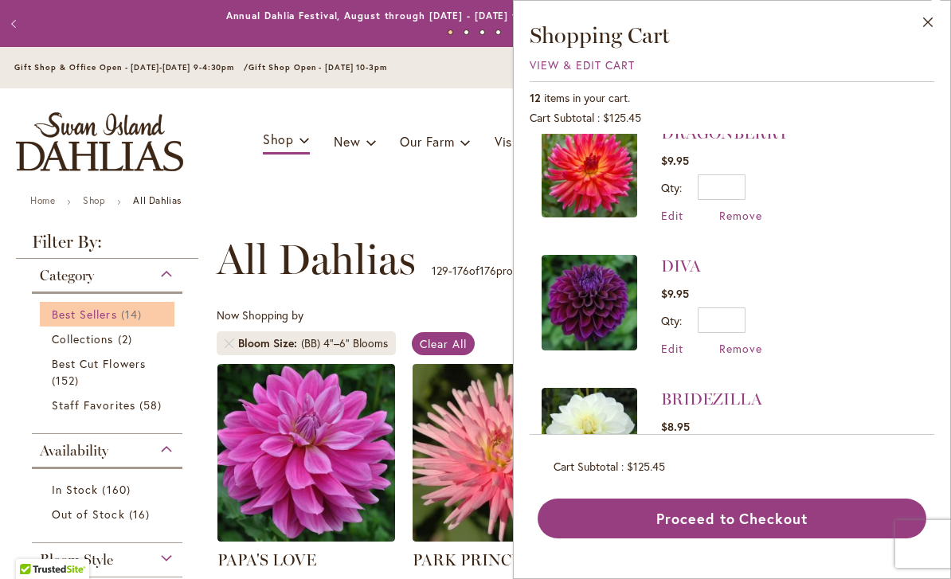
click at [124, 319] on span "14 items" at bounding box center [133, 314] width 25 height 17
